Goal: Task Accomplishment & Management: Complete application form

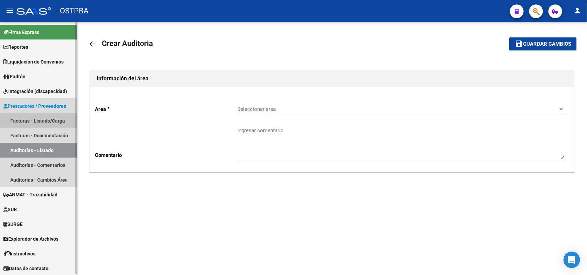
click at [54, 119] on link "Facturas - Listado/Carga" at bounding box center [38, 120] width 77 height 15
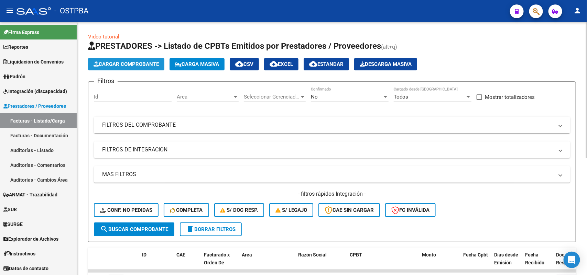
click at [132, 64] on span "Cargar Comprobante" at bounding box center [125, 64] width 65 height 6
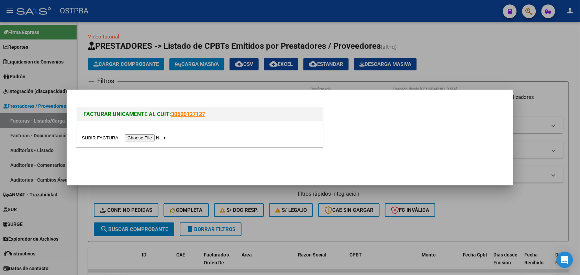
click at [149, 139] on input "file" at bounding box center [125, 137] width 87 height 7
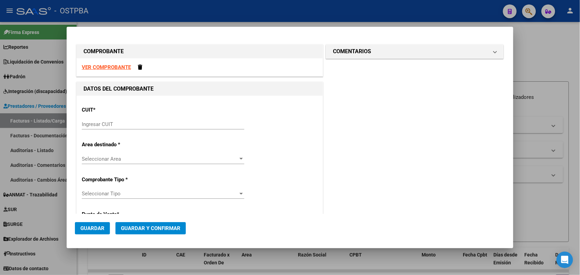
drag, startPoint x: 93, startPoint y: 125, endPoint x: 98, endPoint y: 121, distance: 5.6
click at [95, 123] on input "Ingresar CUIT" at bounding box center [163, 124] width 163 height 6
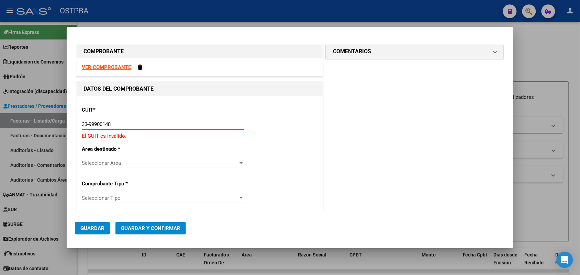
type input "33-99900148-9"
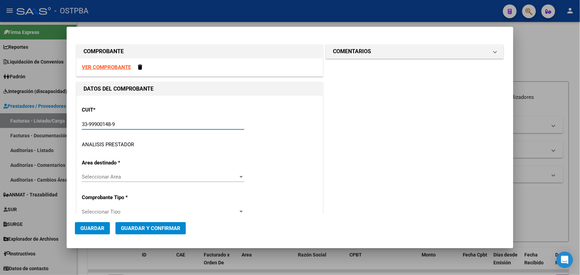
type input "2"
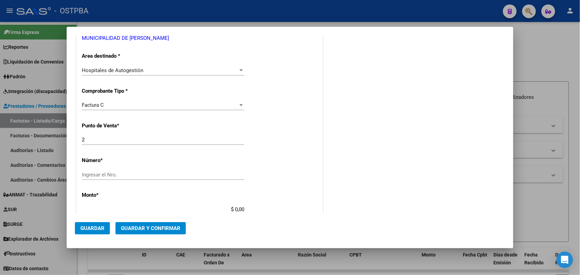
scroll to position [129, 0]
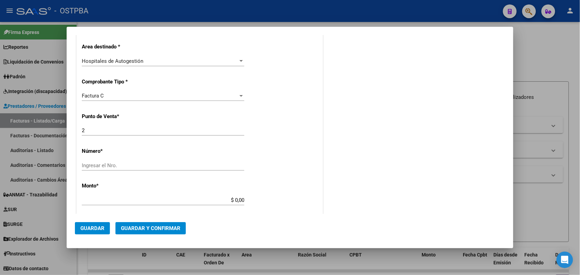
type input "33-99900148-9"
click at [97, 164] on input "Ingresar el Nro." at bounding box center [163, 166] width 163 height 6
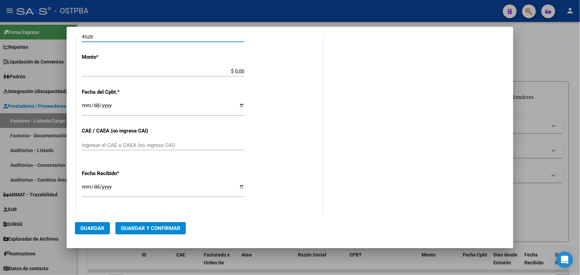
type input "4528"
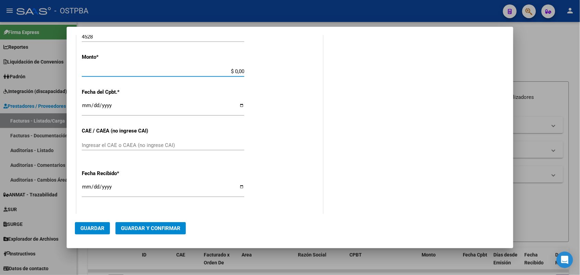
drag, startPoint x: 225, startPoint y: 72, endPoint x: 292, endPoint y: 70, distance: 67.0
click at [292, 70] on div "CUIT * 33-99900148-9 Ingresar CUIT ANALISIS PRESTADOR MUNICIPALIDAD DE ALMIRANT…" at bounding box center [200, 81] width 246 height 487
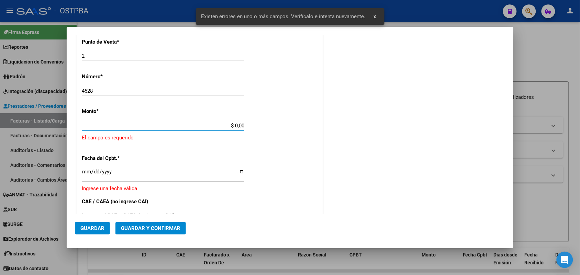
scroll to position [201, 0]
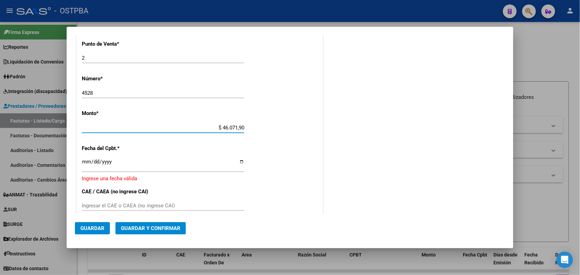
type input "$ 460.719,00"
click at [85, 164] on input "Ingresar la fecha" at bounding box center [163, 164] width 163 height 11
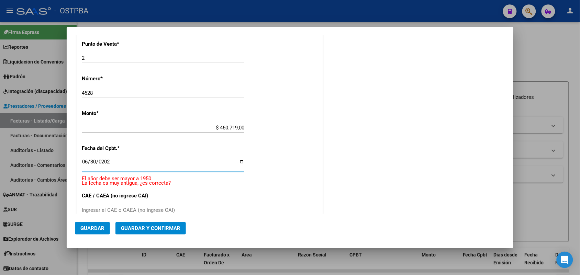
type input "[DATE]"
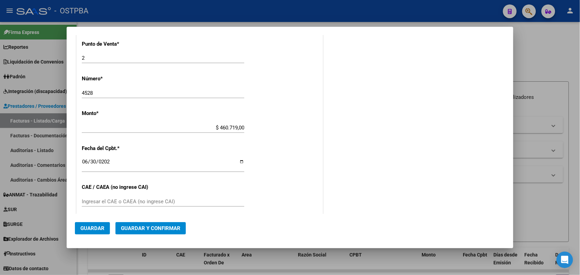
scroll to position [287, 0]
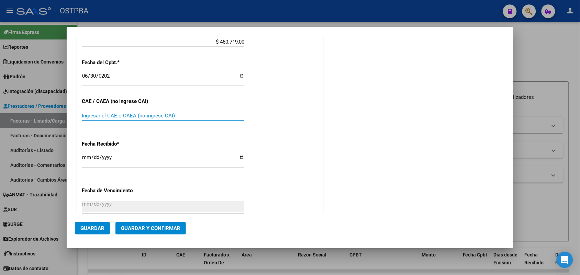
click at [90, 113] on input "Ingresar el CAE o CAEA (no ingrese CAI)" at bounding box center [163, 116] width 163 height 6
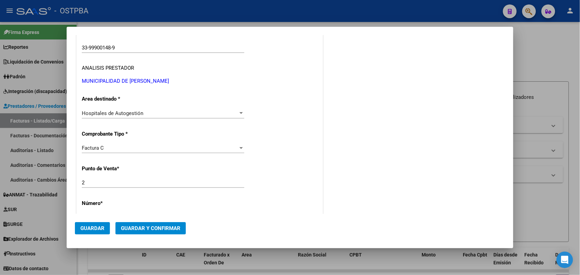
scroll to position [0, 0]
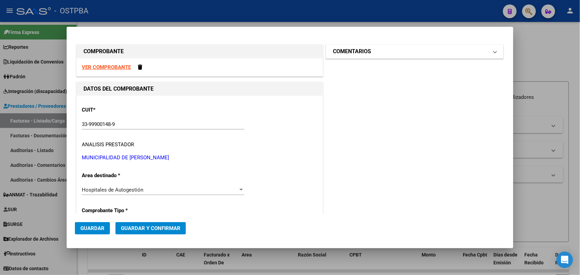
type input "75269550137921"
click at [494, 53] on span at bounding box center [495, 51] width 3 height 8
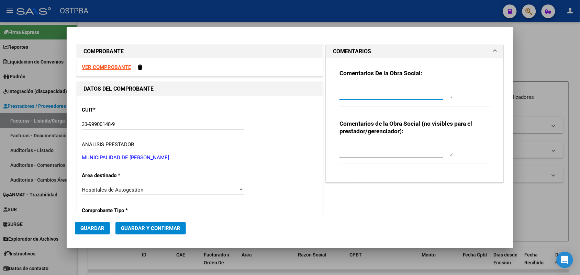
click at [346, 97] on textarea at bounding box center [396, 92] width 113 height 14
type textarea "HR126491"
click at [92, 226] on span "Guardar" at bounding box center [92, 228] width 24 height 6
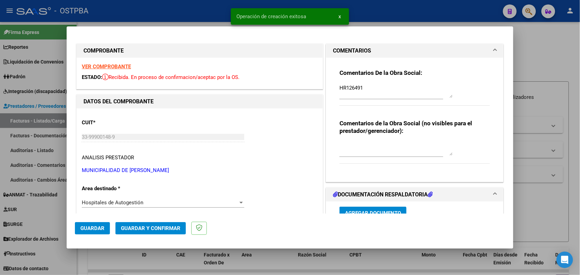
type input "[DATE]"
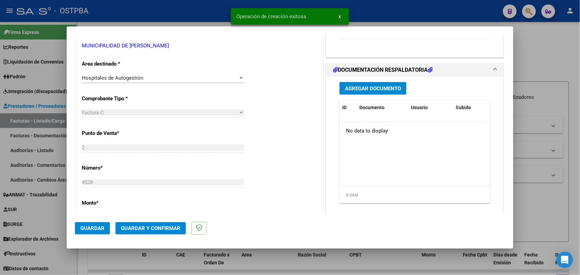
scroll to position [129, 0]
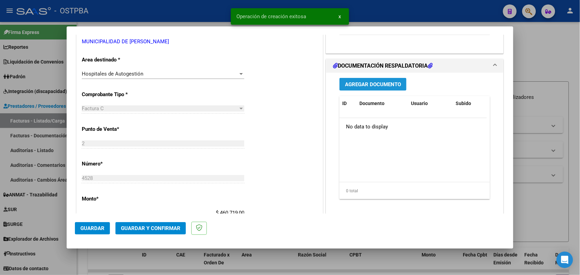
click at [385, 86] on span "Agregar Documento" at bounding box center [373, 84] width 56 height 6
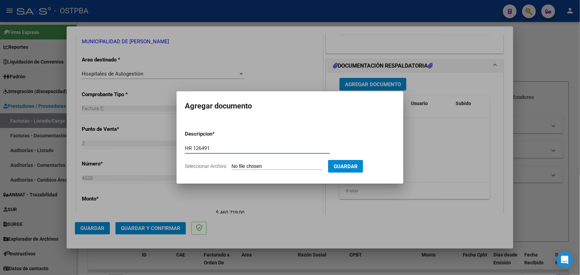
type input "HR 126491"
click at [239, 166] on input "Seleccionar Archivo" at bounding box center [277, 167] width 91 height 7
type input "C:\fakepath\HR 126491.pdf"
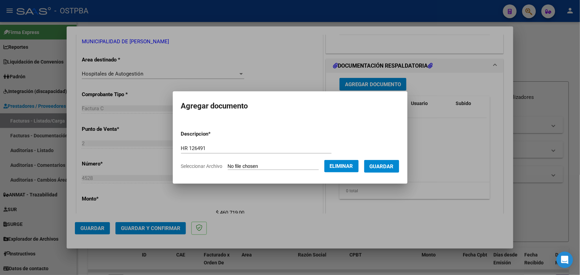
click at [391, 165] on span "Guardar" at bounding box center [382, 167] width 24 height 6
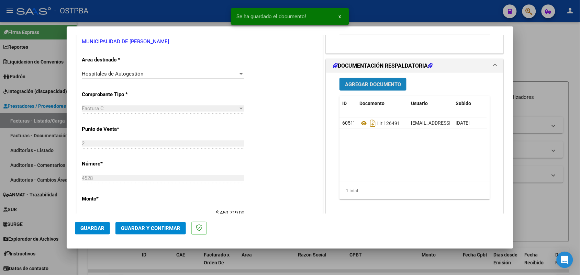
click at [375, 86] on span "Agregar Documento" at bounding box center [373, 84] width 56 height 6
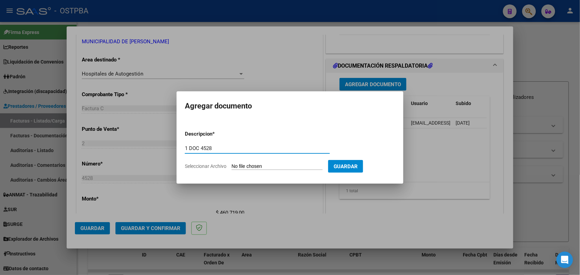
type input "1 DOC 4528"
click at [243, 167] on input "Seleccionar Archivo" at bounding box center [277, 167] width 91 height 7
type input "C:\fakepath\1 DOC 4528.pdf"
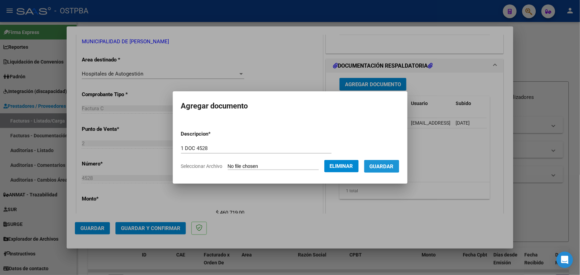
click at [386, 165] on span "Guardar" at bounding box center [382, 167] width 24 height 6
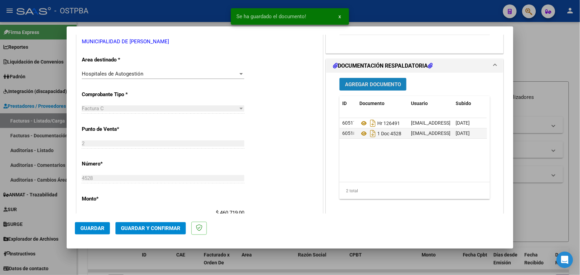
click at [383, 81] on button "Agregar Documento" at bounding box center [373, 84] width 67 height 13
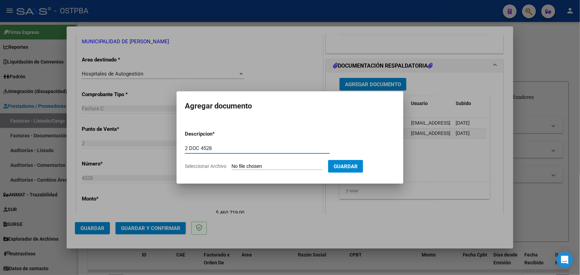
type input "2 DOC 4528"
click at [240, 167] on input "Seleccionar Archivo" at bounding box center [277, 167] width 91 height 7
type input "C:\fakepath\2 DOC 4528.pdf"
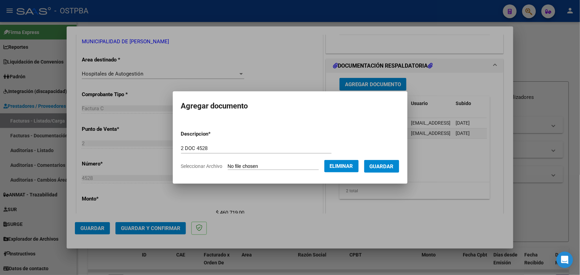
click at [386, 167] on span "Guardar" at bounding box center [382, 167] width 24 height 6
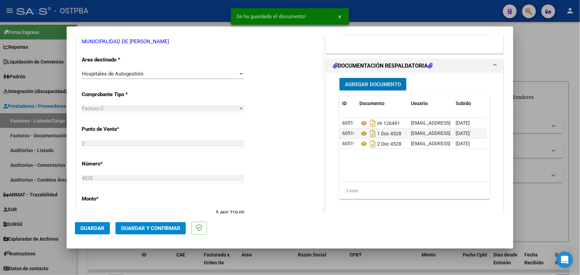
click at [382, 83] on span "Agregar Documento" at bounding box center [373, 84] width 56 height 6
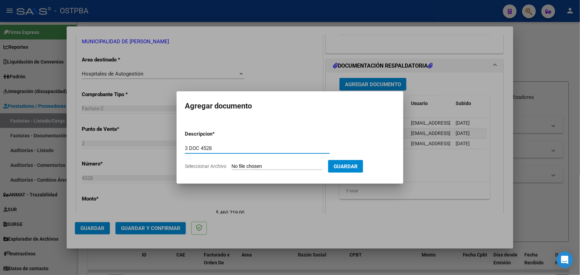
type input "3 DOC 4528"
click at [241, 166] on input "Seleccionar Archivo" at bounding box center [277, 167] width 91 height 7
type input "C:\fakepath\3 DOC 4528.pdf"
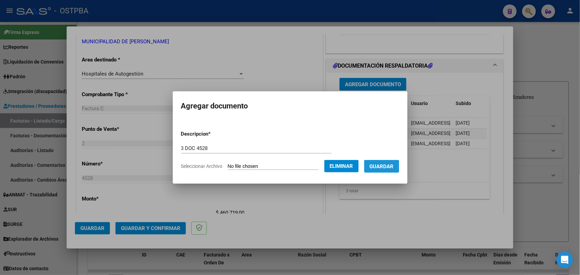
click at [385, 167] on span "Guardar" at bounding box center [382, 167] width 24 height 6
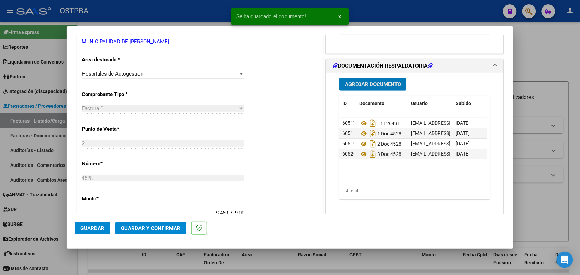
click at [375, 83] on span "Agregar Documento" at bounding box center [373, 84] width 56 height 6
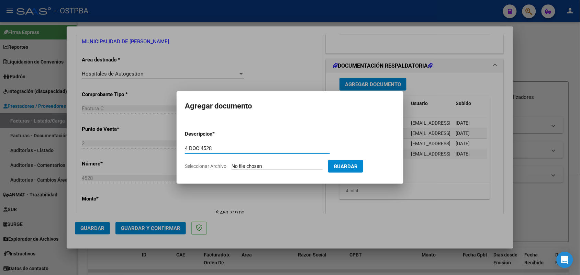
type input "4 DOC 4528"
click at [236, 167] on input "Seleccionar Archivo" at bounding box center [277, 167] width 91 height 7
type input "C:\fakepath\4 DOC 4528.pdf"
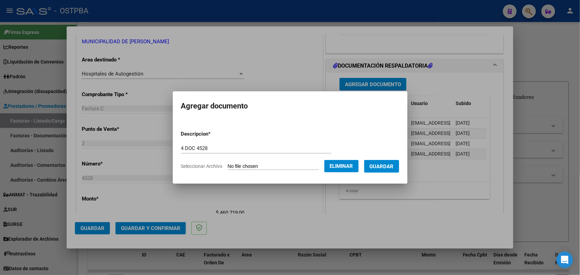
drag, startPoint x: 386, startPoint y: 165, endPoint x: 387, endPoint y: 159, distance: 6.3
click at [386, 165] on span "Guardar" at bounding box center [382, 167] width 24 height 6
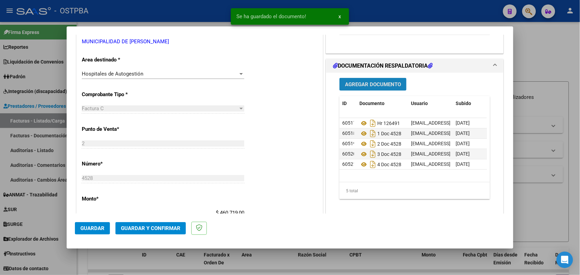
click at [379, 83] on span "Agregar Documento" at bounding box center [373, 84] width 56 height 6
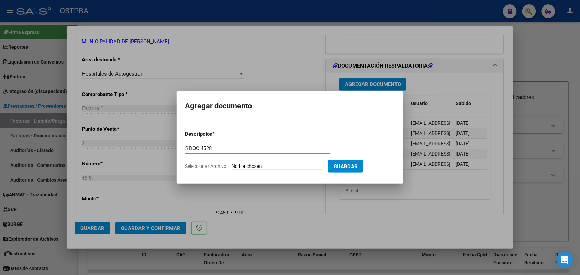
type input "5 DOC 4528"
click at [240, 167] on input "Seleccionar Archivo" at bounding box center [277, 167] width 91 height 7
type input "C:\fakepath\5 DOC 4528.pdf"
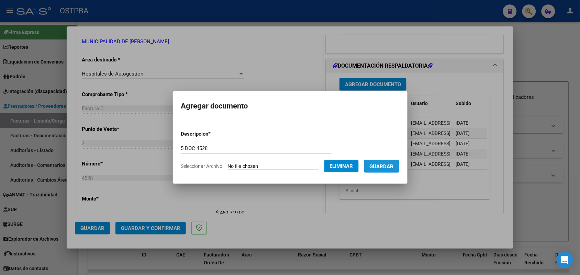
click at [387, 167] on span "Guardar" at bounding box center [382, 167] width 24 height 6
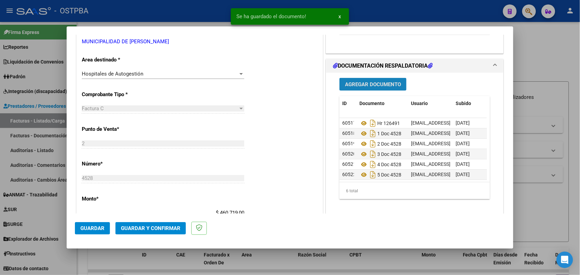
click at [384, 88] on button "Agregar Documento" at bounding box center [373, 84] width 67 height 13
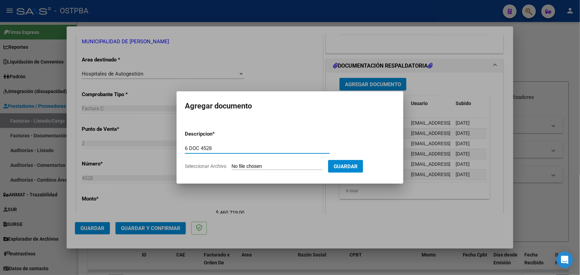
type input "6 DOC 4528"
click at [235, 168] on input "Seleccionar Archivo" at bounding box center [277, 167] width 91 height 7
type input "C:\fakepath\6 DOC 4528.pdf"
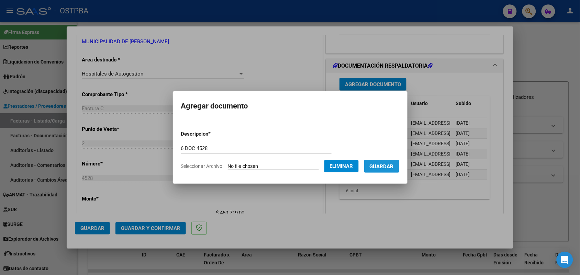
click at [381, 166] on span "Guardar" at bounding box center [382, 167] width 24 height 6
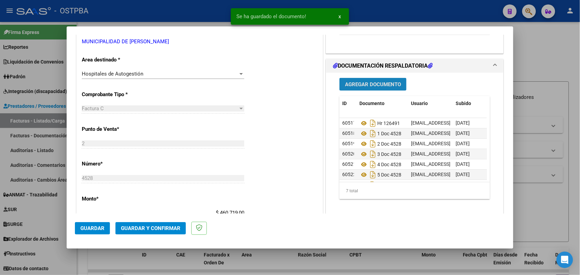
click at [364, 82] on span "Agregar Documento" at bounding box center [373, 84] width 56 height 6
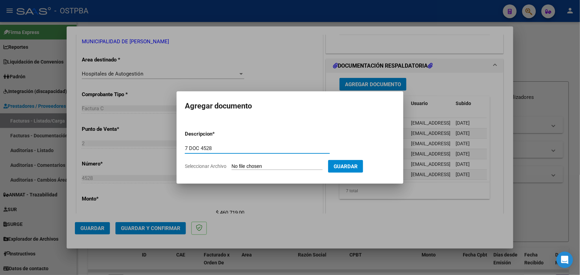
type input "7 DOC 4528"
click at [244, 165] on input "Seleccionar Archivo" at bounding box center [277, 167] width 91 height 7
type input "C:\fakepath\7 DOC 4528.pdf"
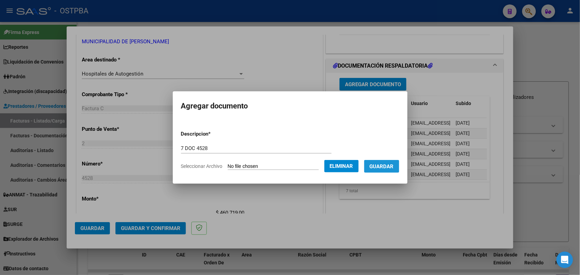
click at [388, 164] on span "Guardar" at bounding box center [382, 167] width 24 height 6
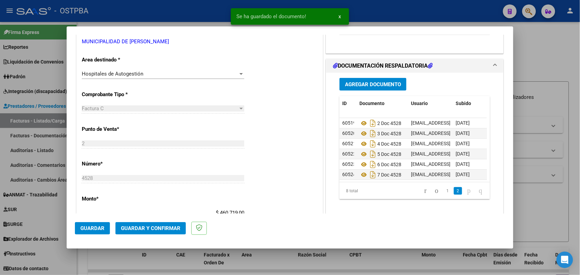
scroll to position [27, 0]
click at [164, 228] on span "Guardar y Confirmar" at bounding box center [150, 228] width 59 height 6
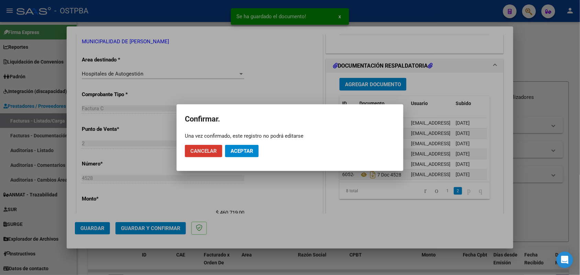
click at [240, 150] on span "Aceptar" at bounding box center [242, 151] width 23 height 6
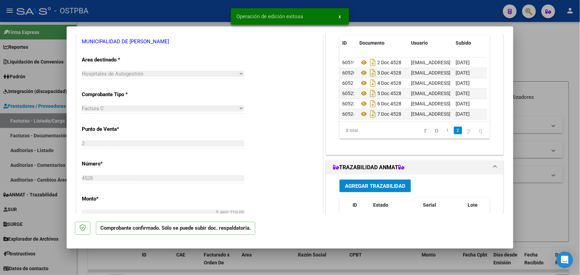
click at [46, 147] on div at bounding box center [290, 137] width 580 height 275
type input "$ 0,00"
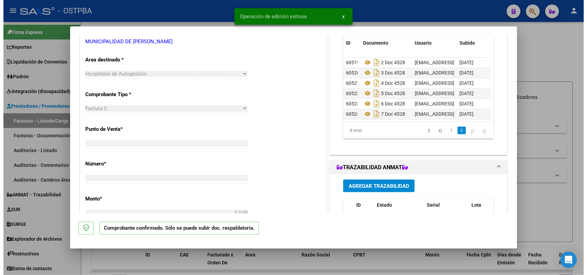
scroll to position [0, 0]
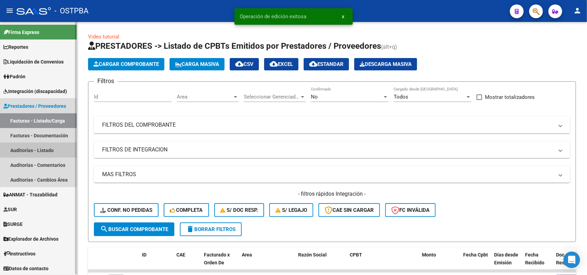
click at [49, 152] on link "Auditorías - Listado" at bounding box center [38, 150] width 77 height 15
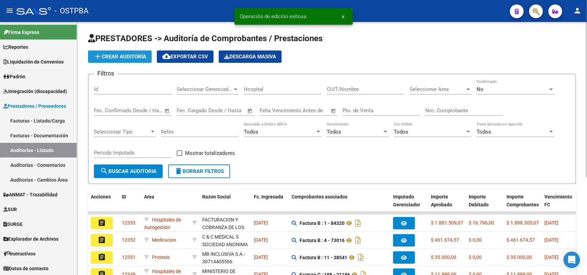
click at [136, 57] on span "add Crear Auditoría" at bounding box center [119, 57] width 53 height 6
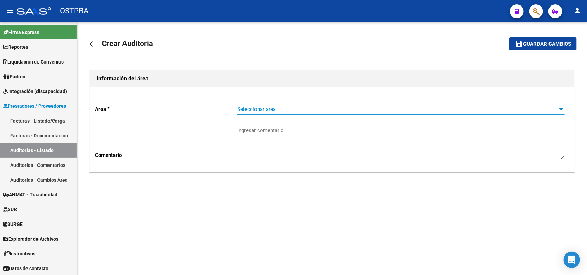
click at [271, 110] on span "Seleccionar area" at bounding box center [397, 109] width 321 height 6
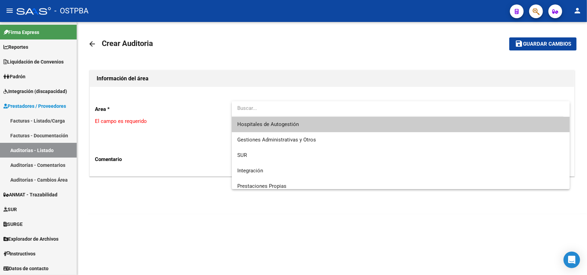
click at [274, 128] on span "Hospitales de Autogestión" at bounding box center [400, 124] width 327 height 15
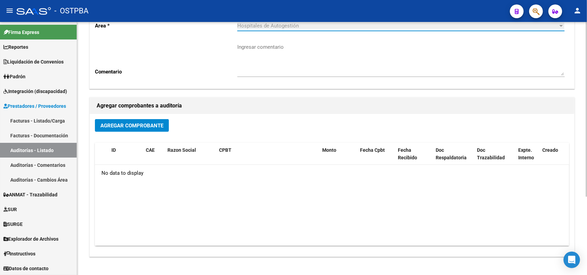
scroll to position [86, 0]
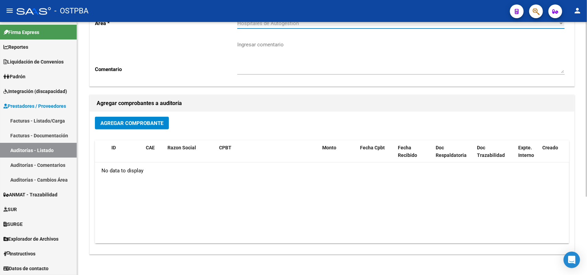
click at [142, 118] on button "Agregar Comprobante" at bounding box center [132, 123] width 74 height 13
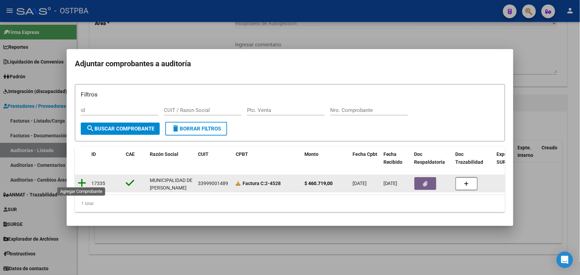
click at [82, 180] on icon at bounding box center [82, 183] width 9 height 10
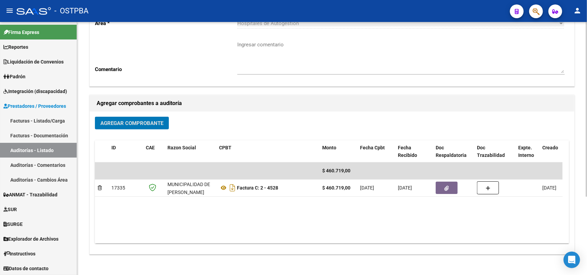
scroll to position [0, 0]
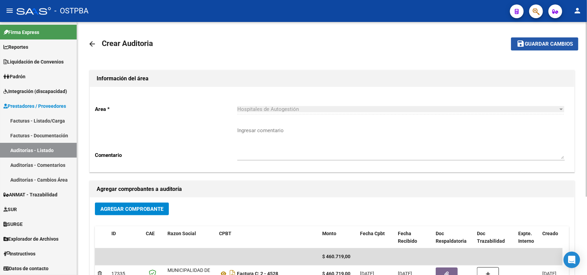
drag, startPoint x: 546, startPoint y: 40, endPoint x: 537, endPoint y: 50, distance: 12.7
click at [546, 41] on span "Guardar cambios" at bounding box center [549, 44] width 48 height 6
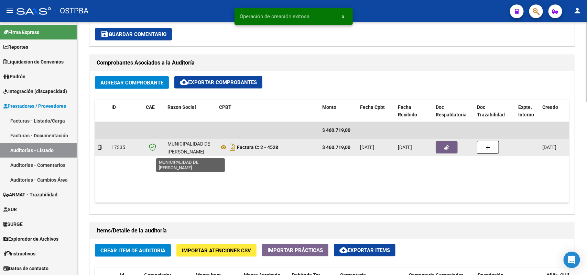
scroll to position [1, 0]
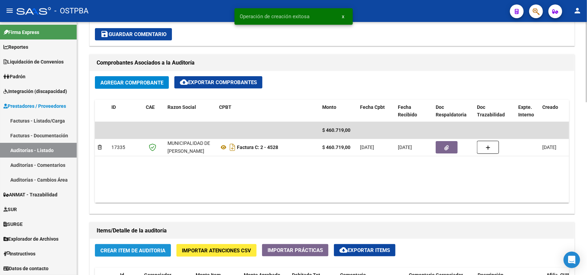
click at [137, 251] on span "Crear Item de Auditoria" at bounding box center [132, 251] width 65 height 6
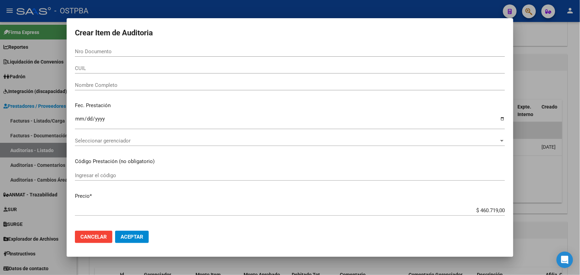
click at [550, 88] on div at bounding box center [290, 137] width 580 height 275
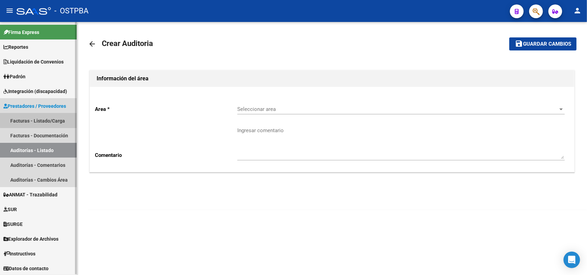
click at [59, 117] on link "Facturas - Listado/Carga" at bounding box center [38, 120] width 77 height 15
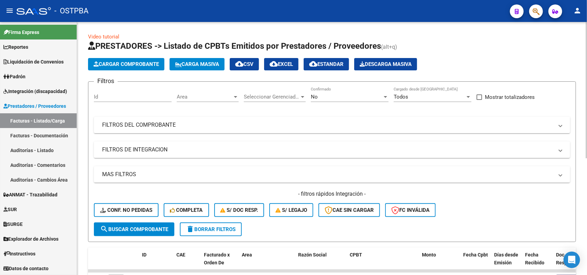
click at [387, 96] on div at bounding box center [385, 96] width 6 height 5
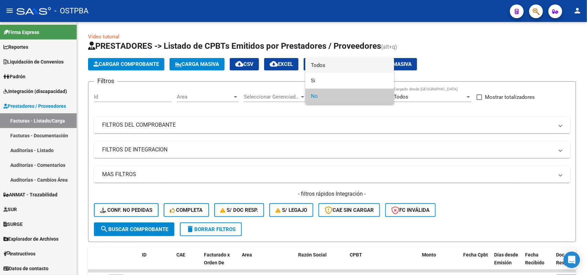
click at [327, 68] on span "Todos" at bounding box center [350, 65] width 78 height 15
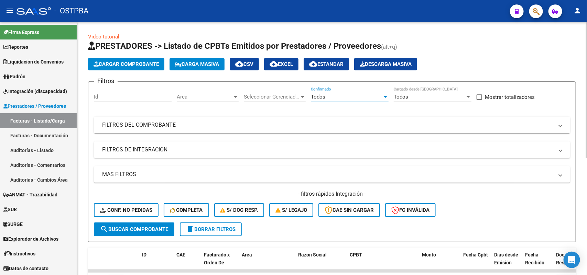
click at [300, 95] on div at bounding box center [302, 96] width 6 height 5
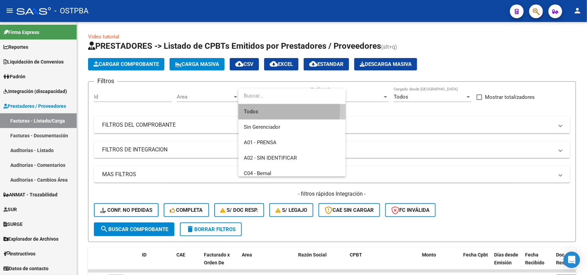
click at [266, 109] on span "Todos" at bounding box center [292, 111] width 96 height 15
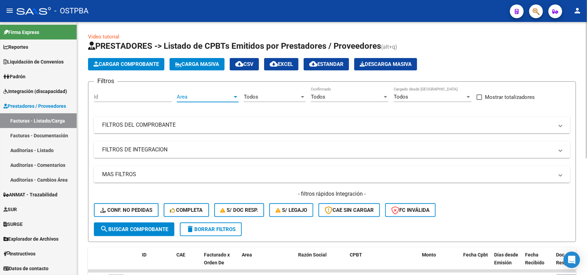
click at [234, 96] on div at bounding box center [235, 97] width 3 height 2
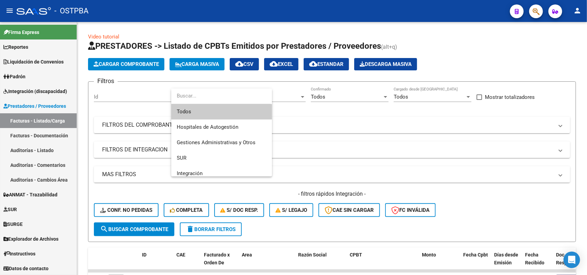
click at [197, 111] on span "Todos" at bounding box center [222, 111] width 90 height 15
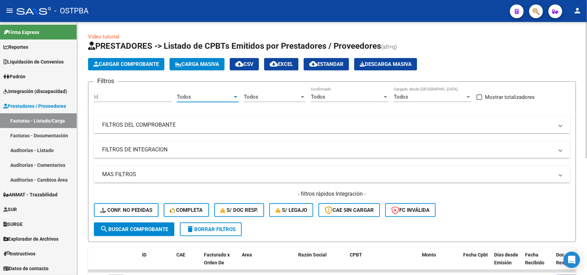
click at [179, 124] on mat-panel-title "FILTROS DEL COMPROBANTE" at bounding box center [327, 125] width 451 height 8
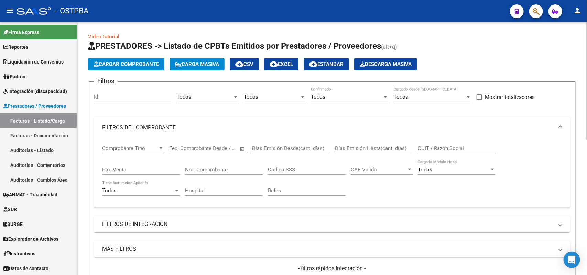
click at [236, 168] on input "Nro. Comprobante" at bounding box center [224, 170] width 78 height 6
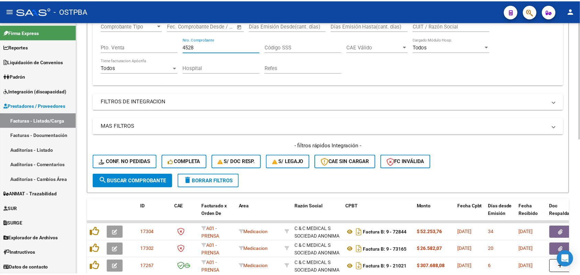
scroll to position [129, 0]
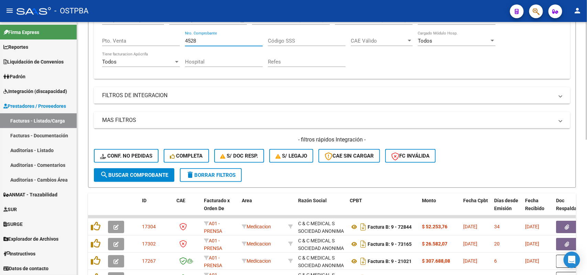
type input "4528"
click at [130, 172] on span "search Buscar Comprobante" at bounding box center [134, 175] width 68 height 6
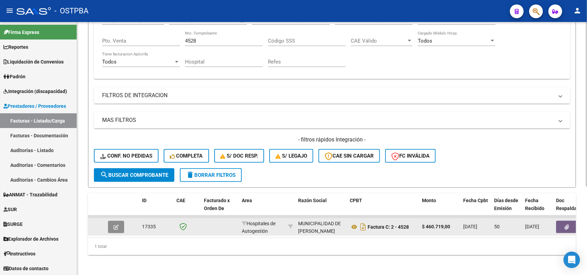
click at [116, 226] on icon "button" at bounding box center [115, 227] width 5 height 5
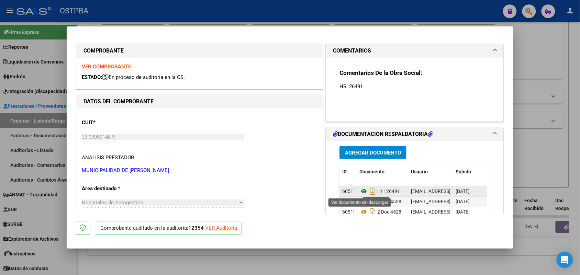
click at [360, 191] on icon at bounding box center [364, 191] width 9 height 8
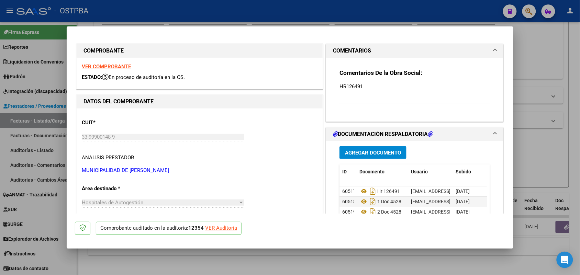
click at [224, 227] on div "VER Auditoría" at bounding box center [221, 228] width 32 height 8
type input "$ 0,00"
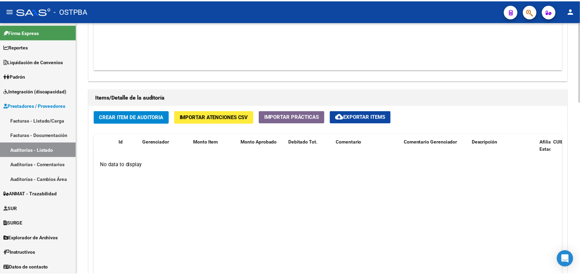
scroll to position [430, 0]
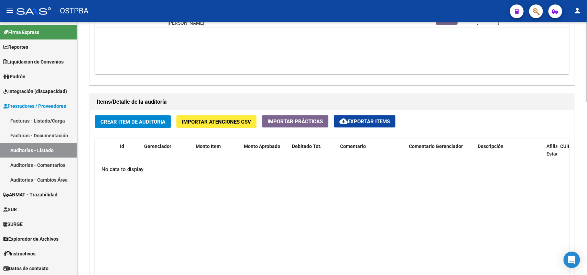
click at [134, 123] on span "Crear Item de Auditoria" at bounding box center [132, 122] width 65 height 6
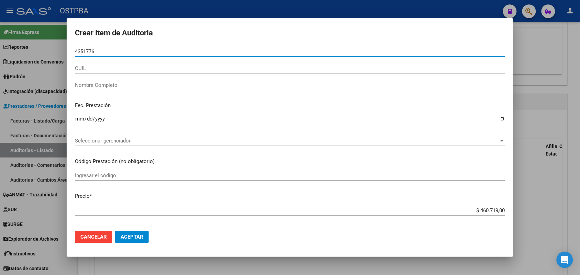
type input "43517767"
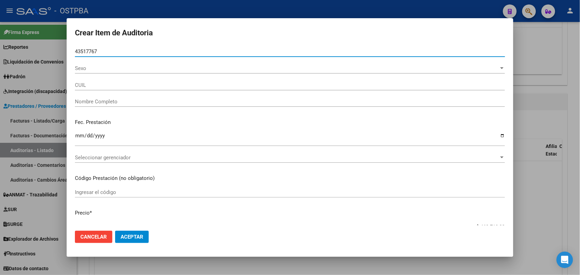
type input "24435177677"
type input "AGONIL GUADALUPE SABRINA"
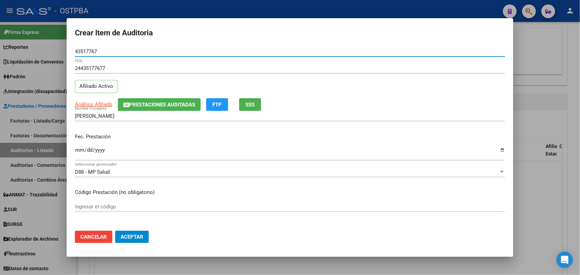
type input "43517767"
click at [81, 153] on input "Ingresar la fecha" at bounding box center [290, 152] width 430 height 11
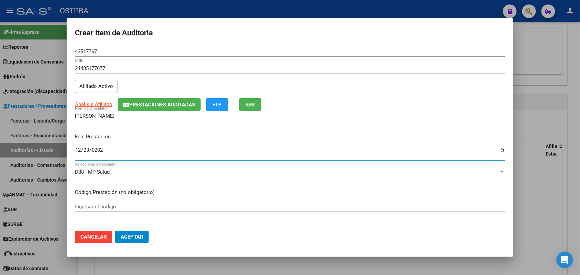
type input "2025-12-23"
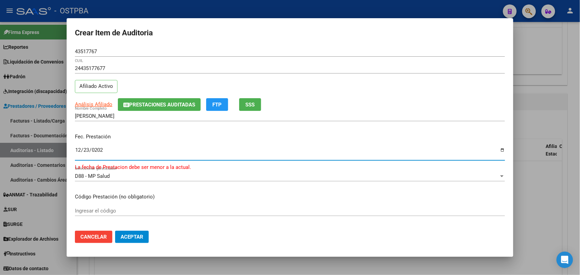
click at [101, 148] on input "2025-12-23" at bounding box center [290, 152] width 430 height 11
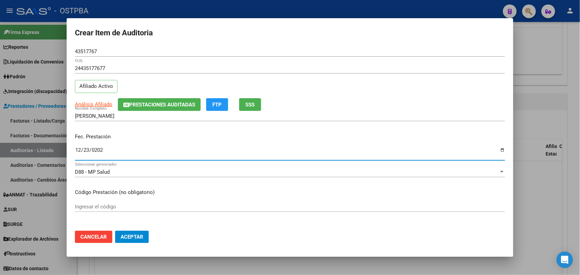
type input "2024-12-23"
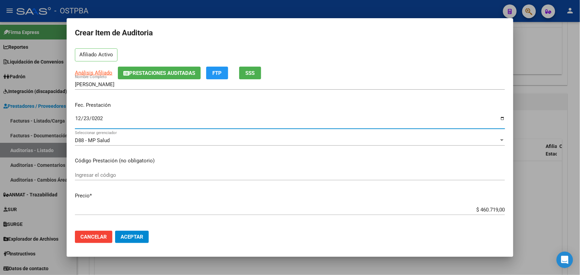
scroll to position [86, 0]
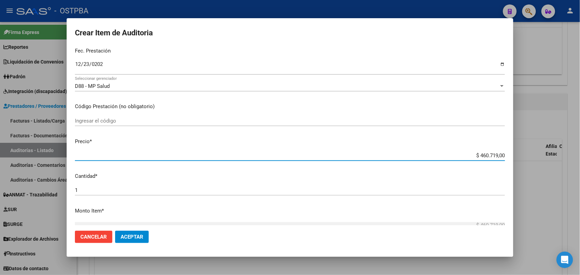
drag, startPoint x: 462, startPoint y: 155, endPoint x: 554, endPoint y: 162, distance: 91.6
click at [554, 162] on div "Crear Item de Auditoria 43517767 Nro Documento 24435177677 CUIL Afiliado Activo…" at bounding box center [290, 137] width 580 height 275
type input "$ 0,07"
type input "$ 0,72"
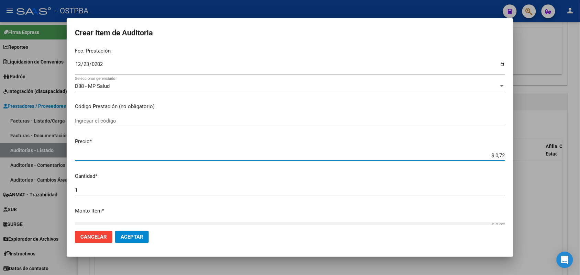
type input "$ 0,72"
type input "$ 7,24"
type input "$ 72,44"
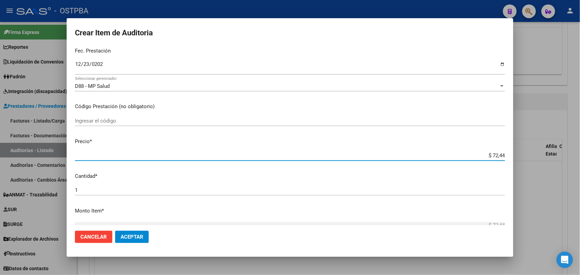
type input "$ 724,40"
type input "$ 7.244,00"
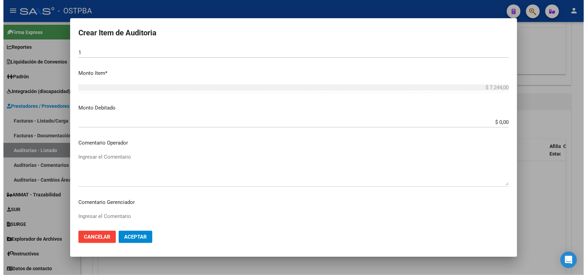
scroll to position [380, 0]
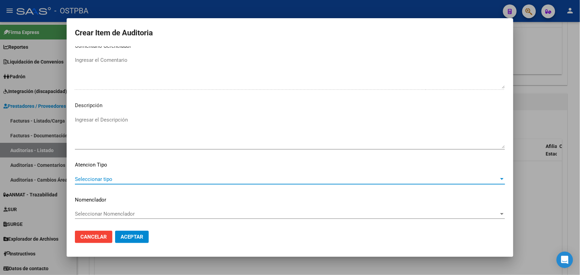
click at [107, 179] on span "Seleccionar tipo" at bounding box center [287, 179] width 424 height 6
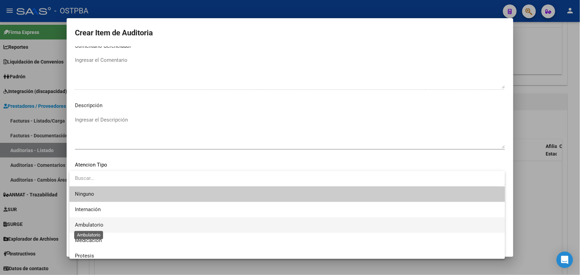
click at [102, 227] on span "Ambulatorio" at bounding box center [89, 225] width 29 height 6
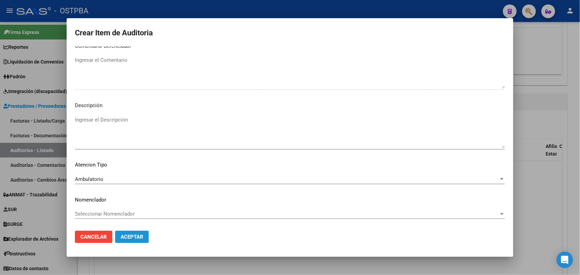
click at [128, 235] on span "Aceptar" at bounding box center [132, 237] width 23 height 6
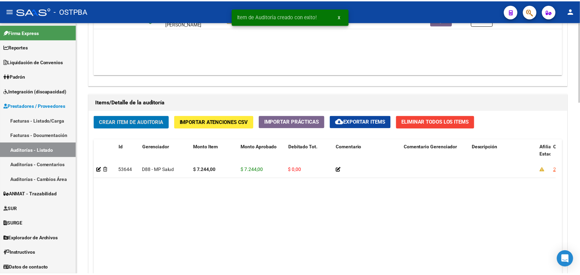
scroll to position [430, 0]
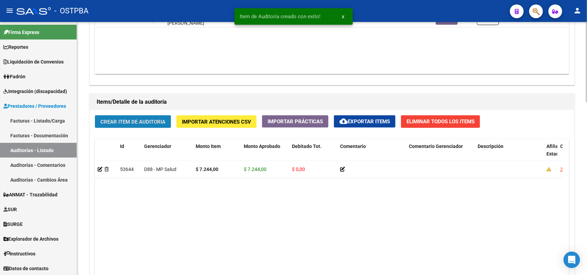
click at [144, 121] on span "Crear Item de Auditoria" at bounding box center [132, 122] width 65 height 6
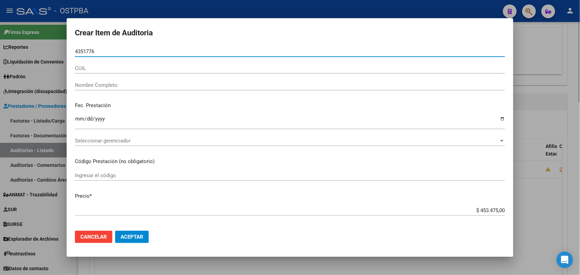
type input "43517767"
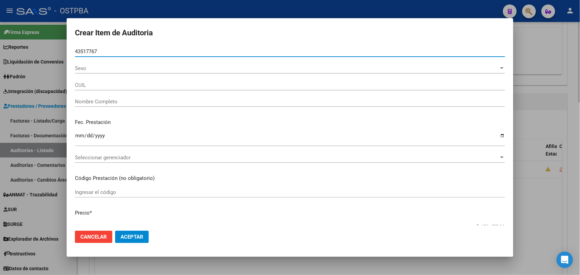
type input "24435177677"
type input "AGONIL GUADALUPE SABRINA"
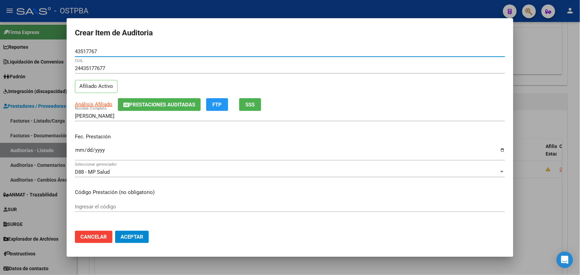
type input "43517767"
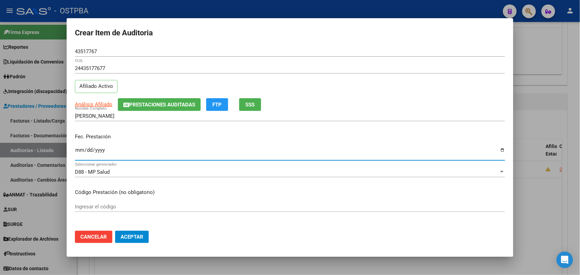
drag, startPoint x: 80, startPoint y: 151, endPoint x: 91, endPoint y: 158, distance: 13.4
click at [81, 153] on input "Ingresar la fecha" at bounding box center [290, 152] width 430 height 11
type input "2024-12-23"
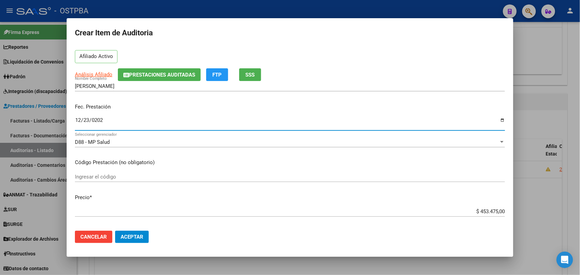
scroll to position [86, 0]
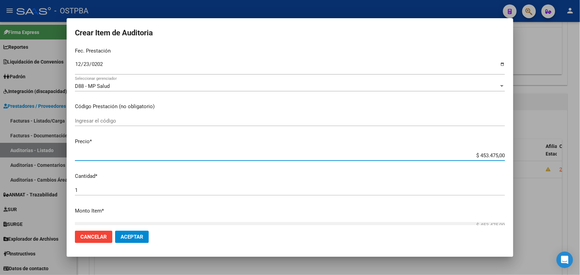
drag, startPoint x: 462, startPoint y: 155, endPoint x: 514, endPoint y: 157, distance: 51.9
click at [514, 157] on div "Crear Item de Auditoria 43517767 Nro Documento 24435177677 CUIL Afiliado Activo…" at bounding box center [290, 137] width 580 height 275
type input "$ 0,01"
type input "$ 0,11"
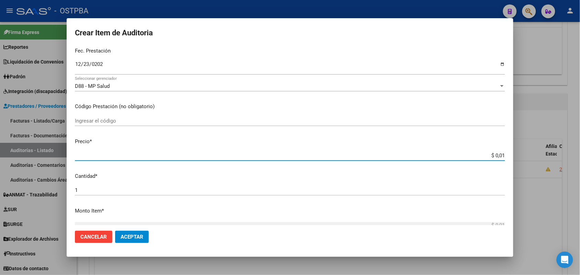
type input "$ 0,11"
type input "$ 1,18"
type input "$ 11,88"
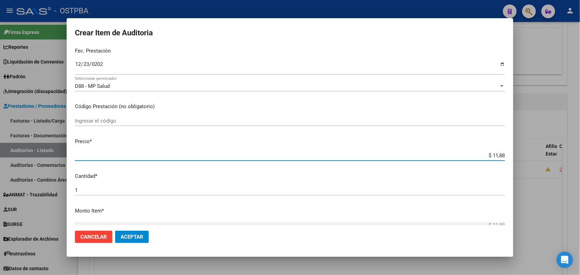
type input "$ 118,89"
type input "$ 1.188,90"
type input "$ 11.889,00"
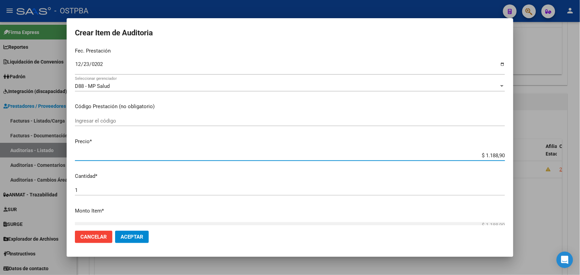
type input "$ 11.889,00"
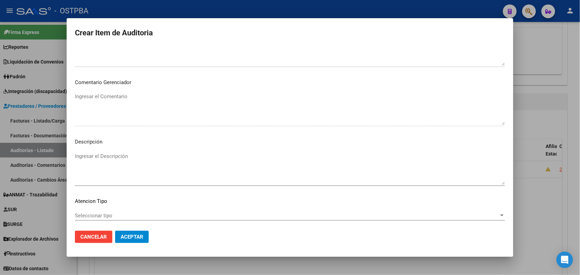
scroll to position [380, 0]
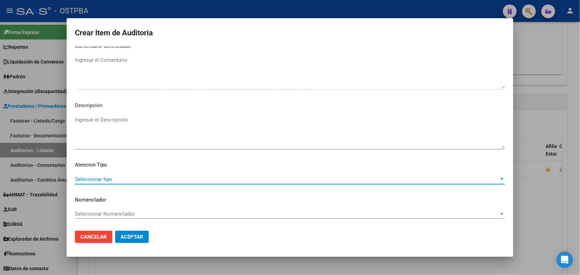
click at [106, 176] on span "Seleccionar tipo" at bounding box center [287, 179] width 424 height 6
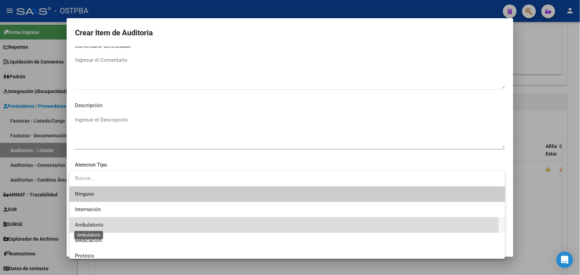
click at [101, 224] on span "Ambulatorio" at bounding box center [89, 225] width 29 height 6
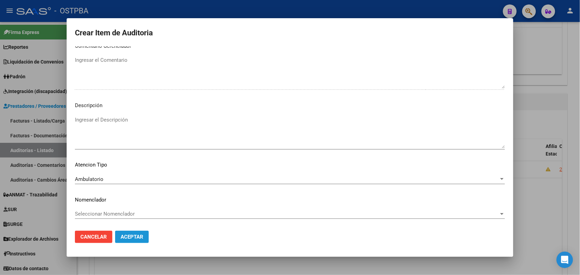
click at [129, 236] on span "Aceptar" at bounding box center [132, 237] width 23 height 6
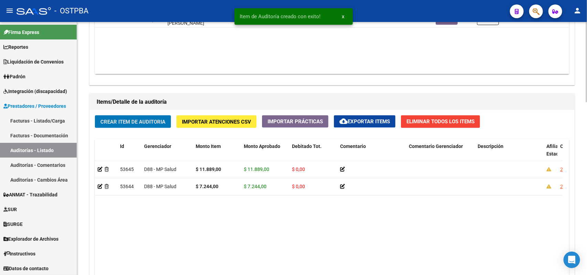
click at [157, 122] on span "Crear Item de Auditoria" at bounding box center [132, 122] width 65 height 6
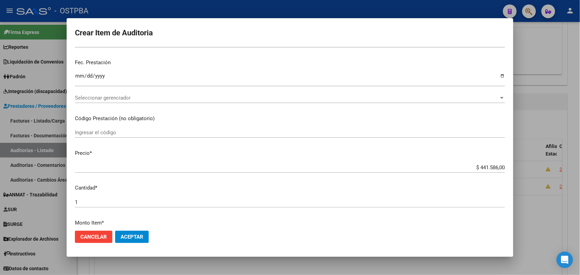
scroll to position [2, 0]
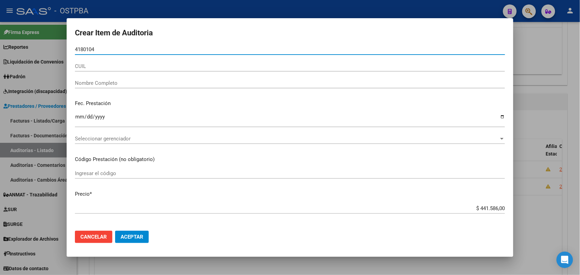
type input "41801045"
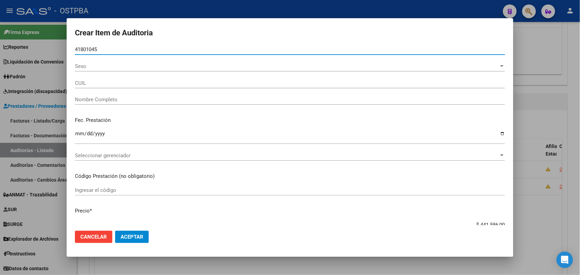
type input "27418010458"
type input "AGUIRRE CELESTE MAGALI -"
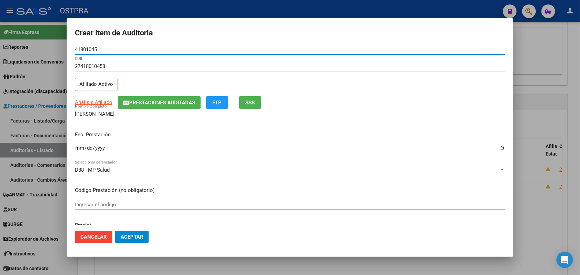
type input "41801045"
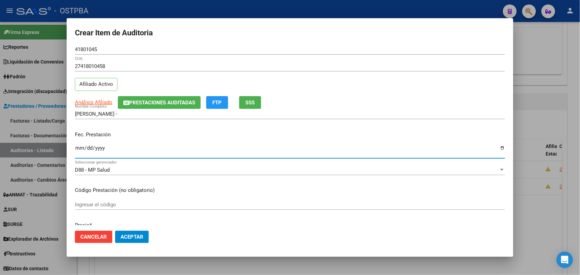
click at [77, 151] on input "Ingresar la fecha" at bounding box center [290, 150] width 430 height 11
type input "2024-12-27"
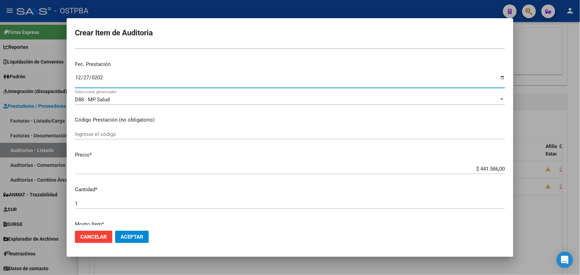
scroll to position [88, 0]
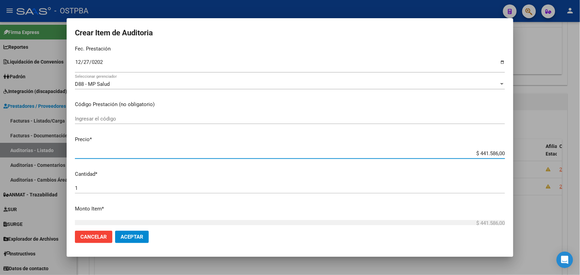
drag, startPoint x: 469, startPoint y: 153, endPoint x: 521, endPoint y: 153, distance: 51.6
click at [521, 153] on div "Crear Item de Auditoria 41801045 Nro Documento 27418010458 CUIL Afiliado Activo…" at bounding box center [290, 137] width 580 height 275
type input "$ 0,07"
type input "$ 0,72"
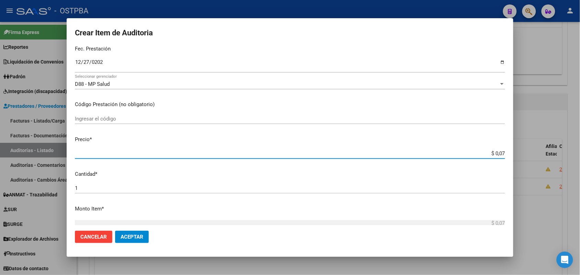
type input "$ 0,72"
type input "$ 7,24"
type input "$ 72,44"
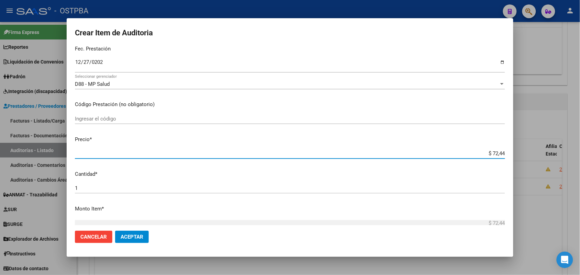
type input "$ 724,40"
type input "$ 7.244,00"
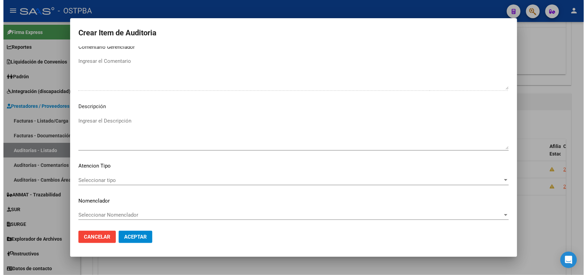
scroll to position [380, 0]
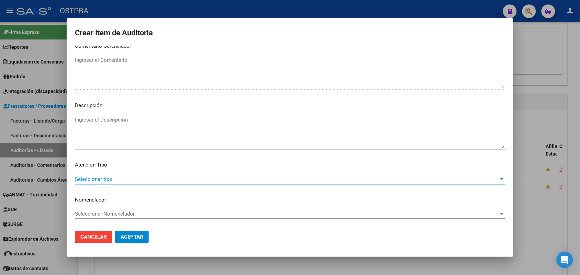
click at [111, 181] on span "Seleccionar tipo" at bounding box center [287, 179] width 424 height 6
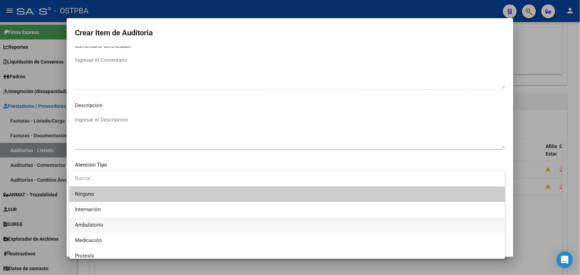
click at [104, 226] on span "Ambulatorio" at bounding box center [287, 225] width 425 height 15
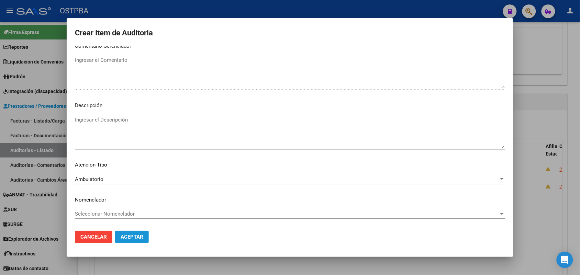
click at [133, 238] on span "Aceptar" at bounding box center [132, 237] width 23 height 6
